Goal: Information Seeking & Learning: Learn about a topic

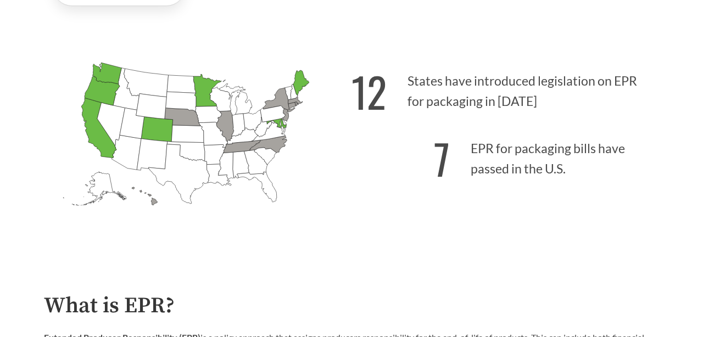
scroll to position [276, 0]
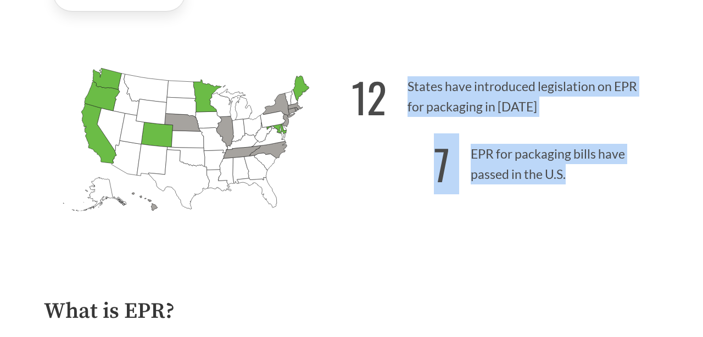
drag, startPoint x: 501, startPoint y: 58, endPoint x: 581, endPoint y: 186, distance: 151.1
click at [582, 182] on div "[US_STATE] Introduced: [US_STATE] Introduced: [US_STATE] Introduced: [US_STATE]…" at bounding box center [351, 145] width 633 height 222
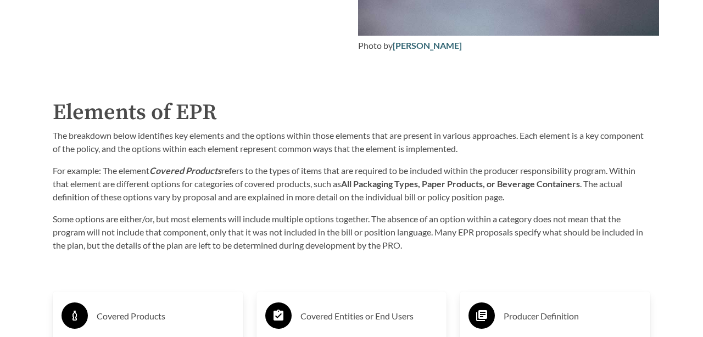
scroll to position [1633, 0]
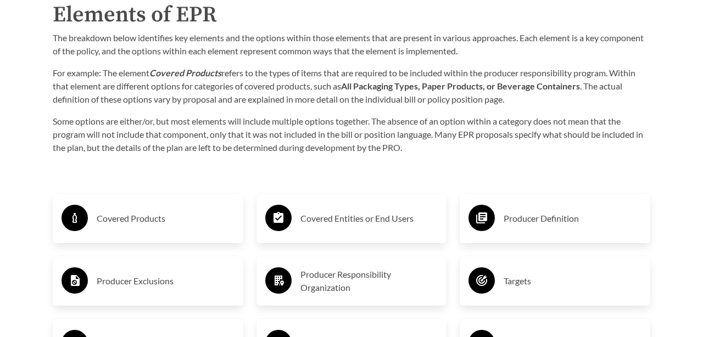
click at [151, 224] on h3 "Covered Products" at bounding box center [166, 219] width 138 height 18
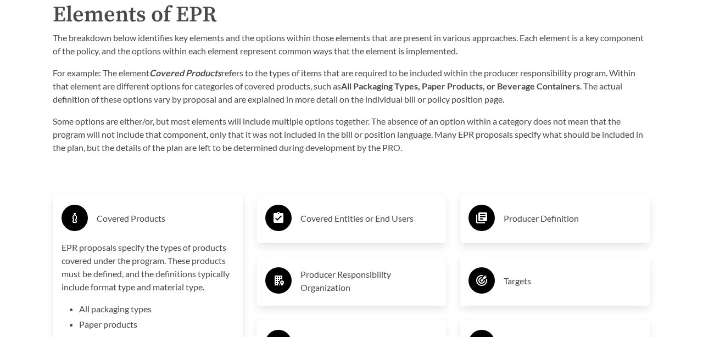
click at [150, 224] on h3 "Covered Products" at bounding box center [166, 219] width 138 height 18
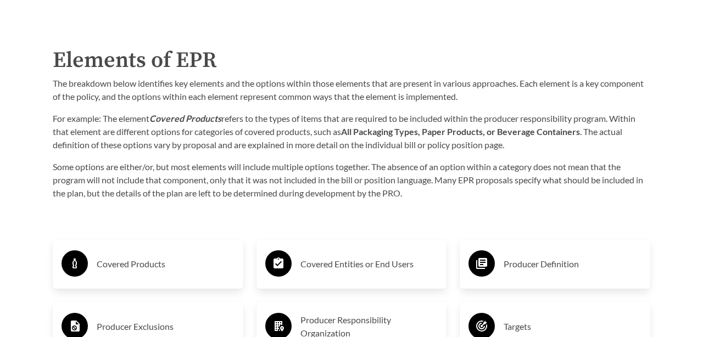
scroll to position [1569, 0]
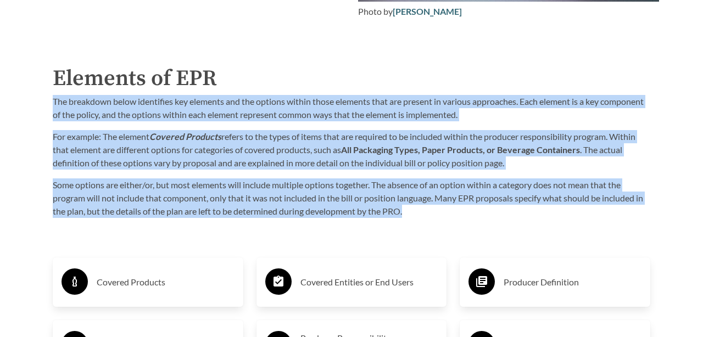
drag, startPoint x: 53, startPoint y: 103, endPoint x: 459, endPoint y: 214, distance: 420.7
click at [459, 214] on div "The breakdown below identifies key elements and the options within those elemen…" at bounding box center [352, 156] width 598 height 123
click at [459, 214] on p "Some options are either/or, but most elements will include multiple options tog…" at bounding box center [352, 199] width 598 height 40
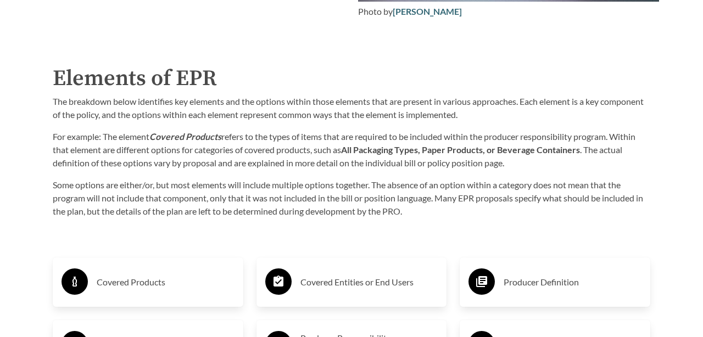
click at [414, 138] on p "For example: The element Covered Products refers to the types of items that are…" at bounding box center [352, 150] width 598 height 40
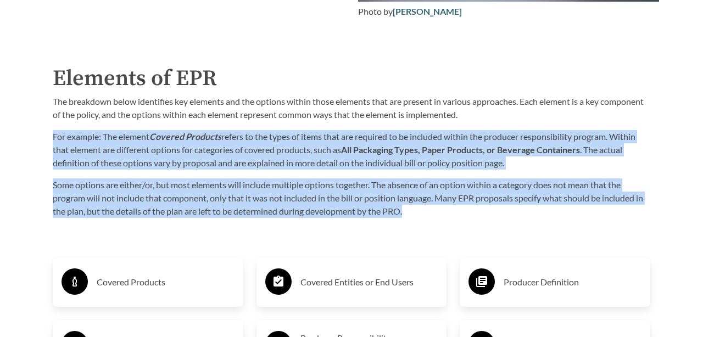
drag, startPoint x: 411, startPoint y: 127, endPoint x: 422, endPoint y: 214, distance: 87.4
click at [422, 214] on div "The breakdown below identifies key elements and the options within those elemen…" at bounding box center [352, 156] width 598 height 123
click at [422, 214] on p "Some options are either/or, but most elements will include multiple options tog…" at bounding box center [352, 199] width 598 height 40
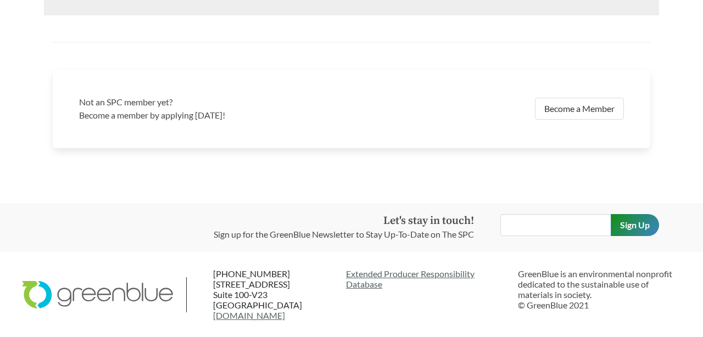
scroll to position [2414, 0]
click at [391, 276] on link "Extended Producer Responsibility Database" at bounding box center [427, 279] width 163 height 21
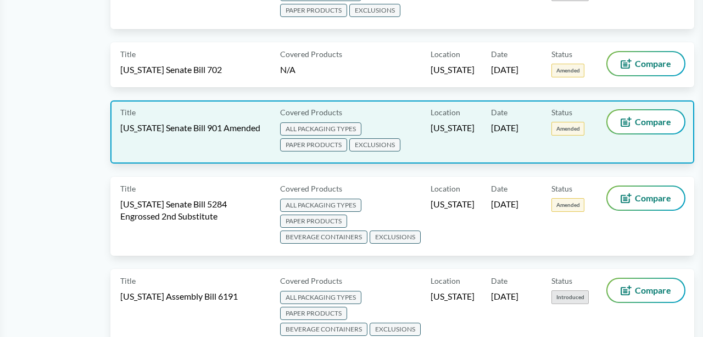
scroll to position [618, 0]
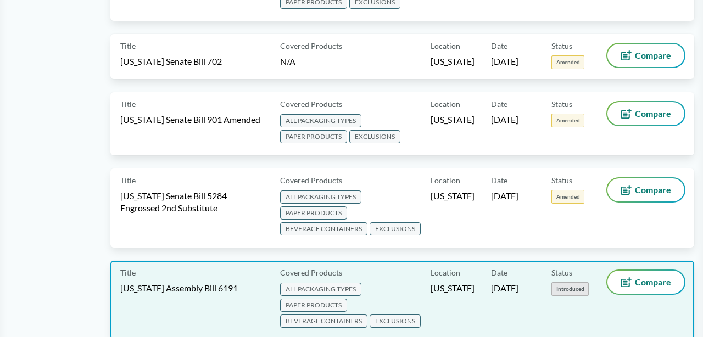
click at [181, 274] on div "Title [US_STATE] Assembly Bill 6191" at bounding box center [197, 300] width 155 height 59
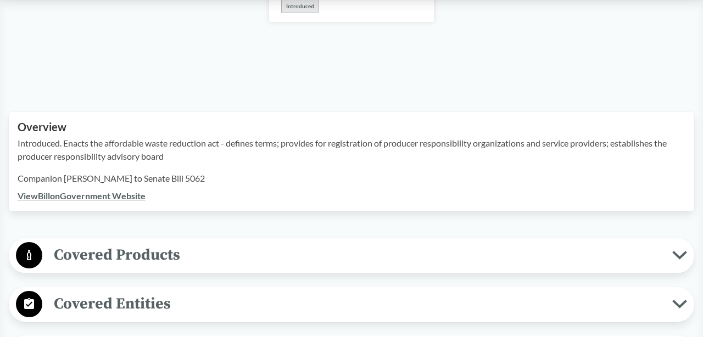
scroll to position [397, 0]
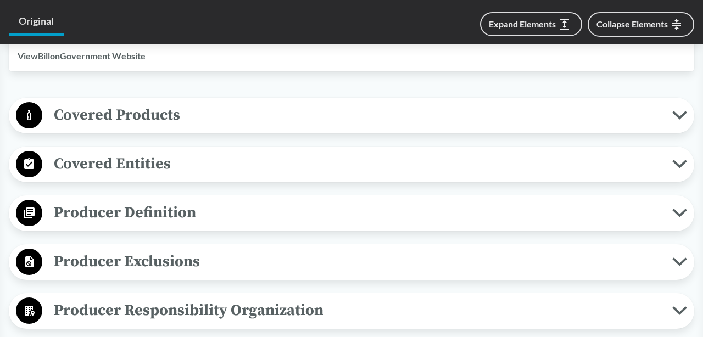
click at [170, 126] on span "Covered Products" at bounding box center [357, 115] width 630 height 25
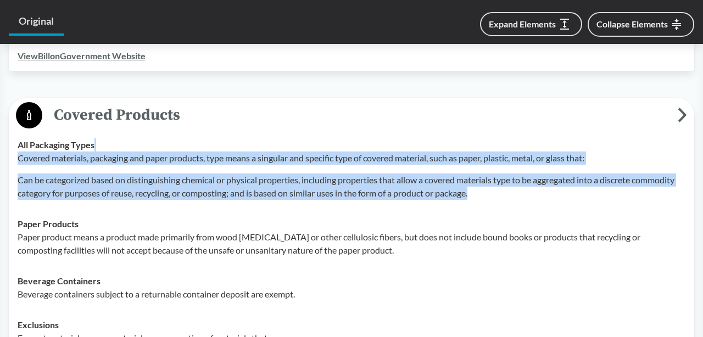
drag, startPoint x: 164, startPoint y: 146, endPoint x: 221, endPoint y: 218, distance: 91.9
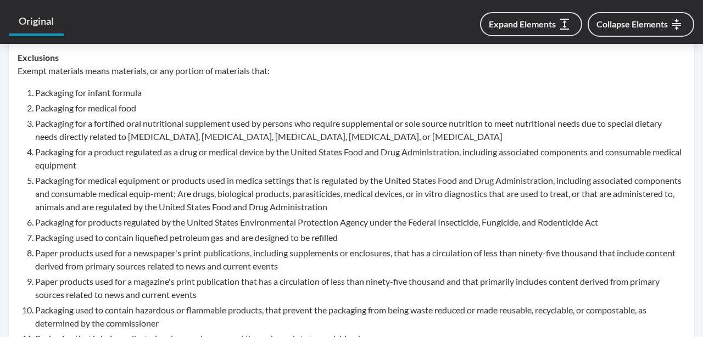
scroll to position [615, 0]
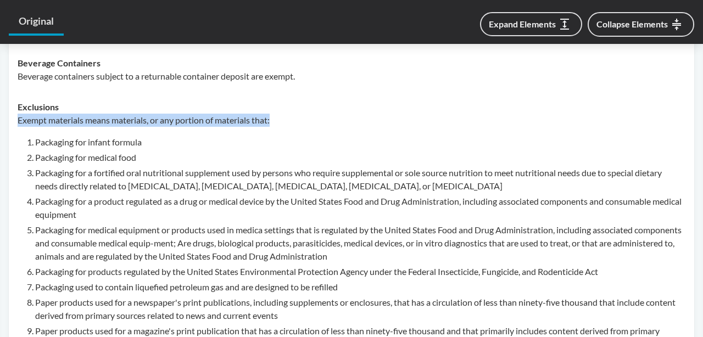
drag, startPoint x: 90, startPoint y: 114, endPoint x: 151, endPoint y: 127, distance: 61.9
click at [152, 127] on div "Exclusions Exempt materials means materials, or any portion of materials that: …" at bounding box center [352, 286] width 668 height 371
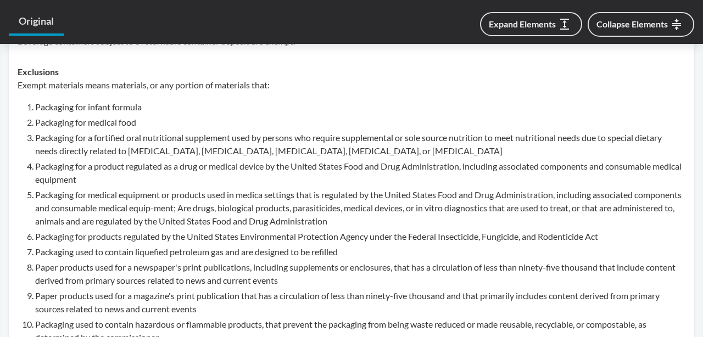
scroll to position [650, 0]
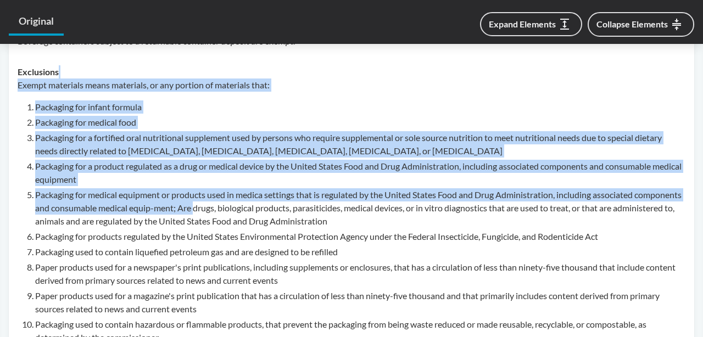
drag, startPoint x: 152, startPoint y: 71, endPoint x: 250, endPoint y: 210, distance: 169.9
click at [249, 210] on div "Exclusions Exempt materials means materials, or any portion of materials that: …" at bounding box center [352, 250] width 668 height 371
click at [250, 210] on li "Packaging for medical equipment or products used in medica settings that is reg…" at bounding box center [360, 208] width 650 height 40
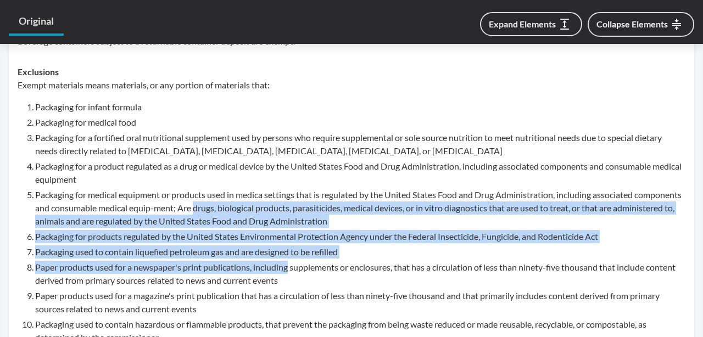
drag, startPoint x: 250, startPoint y: 210, endPoint x: 258, endPoint y: 265, distance: 56.1
click at [258, 265] on ol "Packaging for infant formula Packaging for medical food Packaging for a fortifi…" at bounding box center [360, 269] width 650 height 336
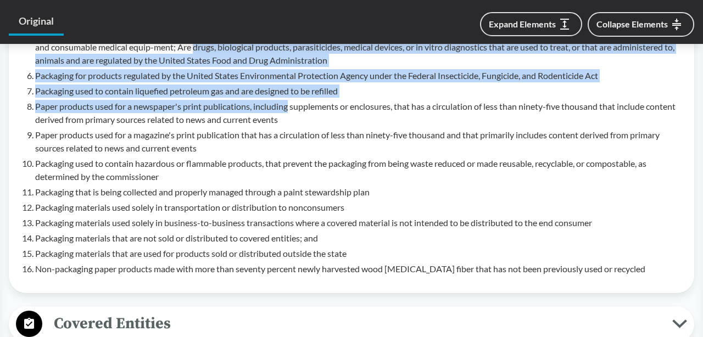
scroll to position [814, 0]
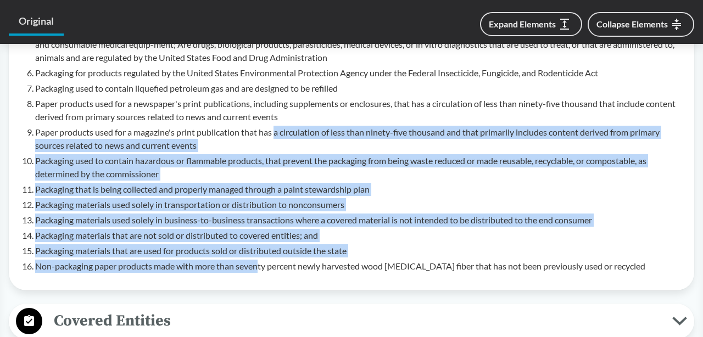
drag, startPoint x: 258, startPoint y: 266, endPoint x: 277, endPoint y: 136, distance: 132.2
click at [278, 135] on ol "Packaging for infant formula Packaging for medical food Packaging for a fortifi…" at bounding box center [360, 105] width 650 height 336
